Goal: Task Accomplishment & Management: Manage account settings

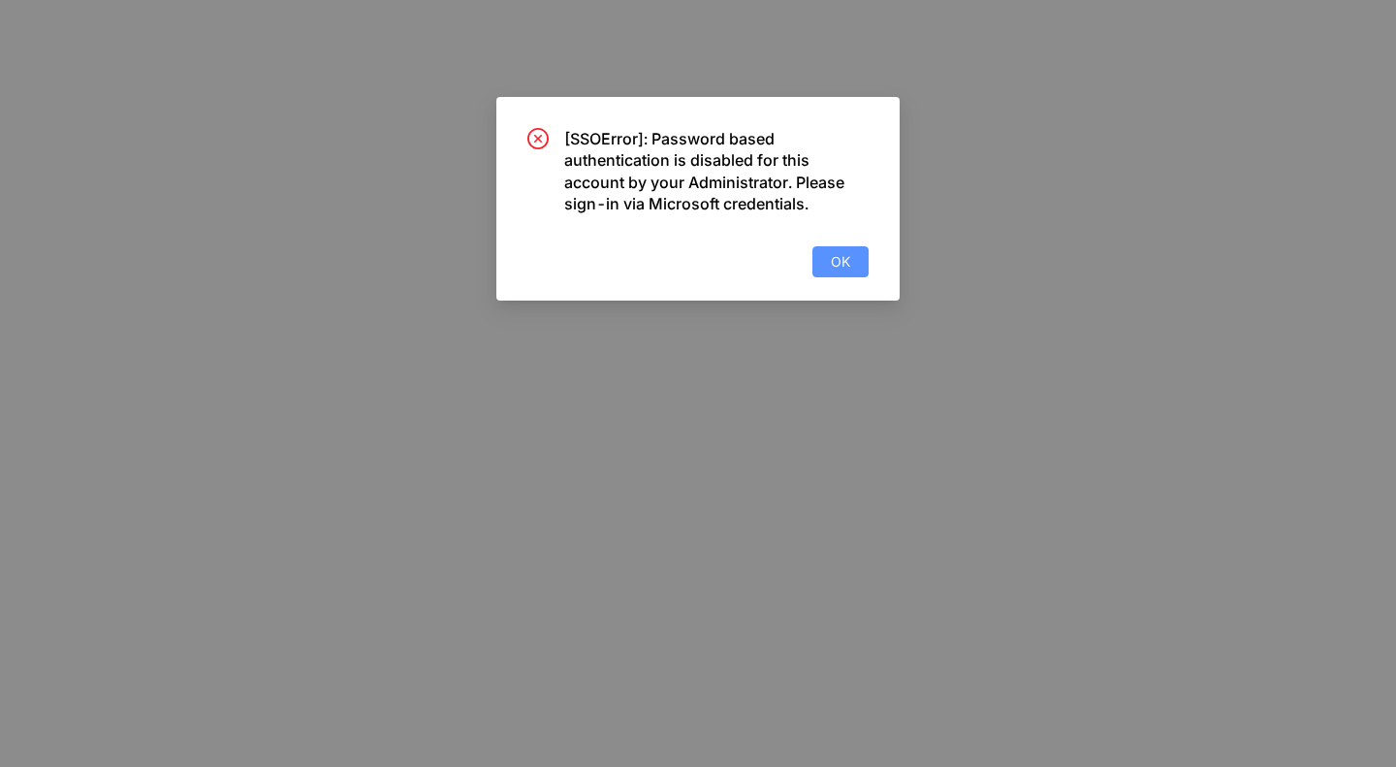
click at [854, 269] on button "OK" at bounding box center [840, 261] width 56 height 31
